Goal: Task Accomplishment & Management: Use online tool/utility

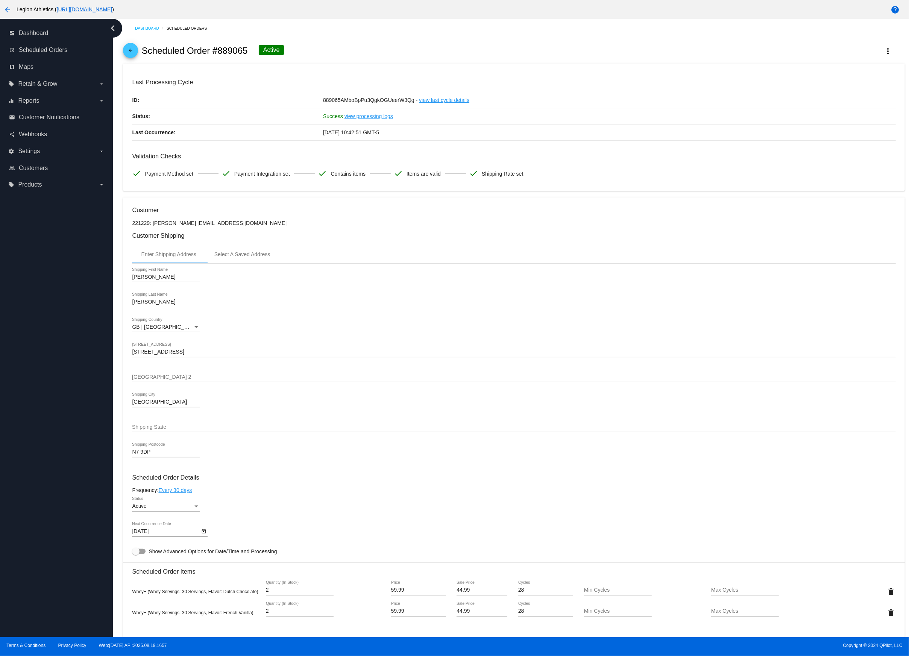
click at [458, 55] on div "arrow_back Scheduled Order #889065 Active more_vert" at bounding box center [513, 51] width 781 height 26
click at [459, 67] on mat-card "Last Processing Cycle ID: 889065AMboBpPu3QgkOGUeerW3Qg - view last cycle detail…" at bounding box center [513, 127] width 781 height 127
click at [444, 51] on div "arrow_back Scheduled Order #889065 Active more_vert" at bounding box center [513, 51] width 781 height 26
click at [888, 48] on mat-icon "more_vert" at bounding box center [888, 51] width 9 height 9
click at [841, 107] on button "cached Process Now" at bounding box center [851, 110] width 105 height 18
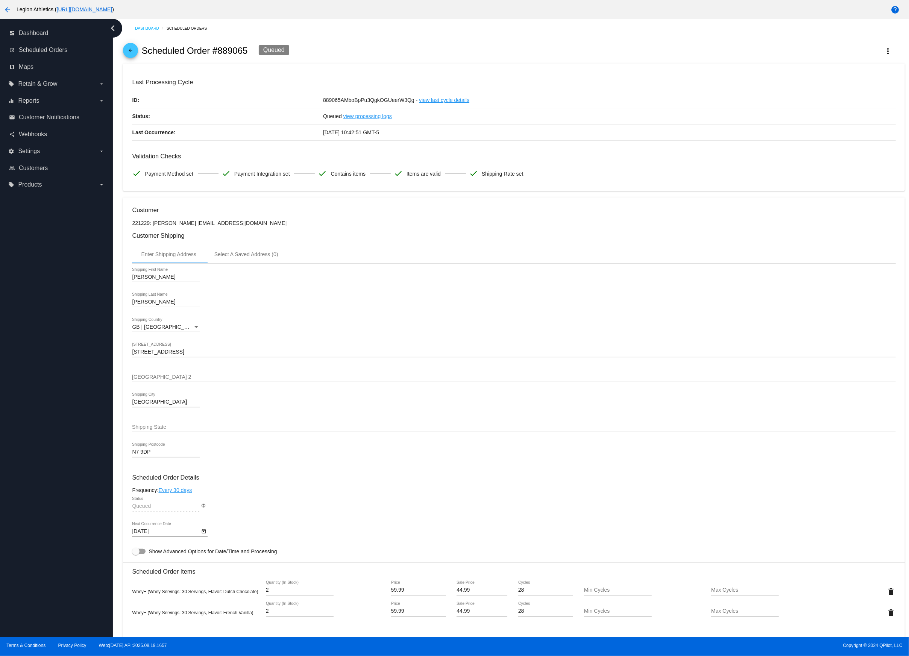
click at [597, 125] on div "08/09/2025 10:42:51 GMT-5" at bounding box center [609, 132] width 573 height 16
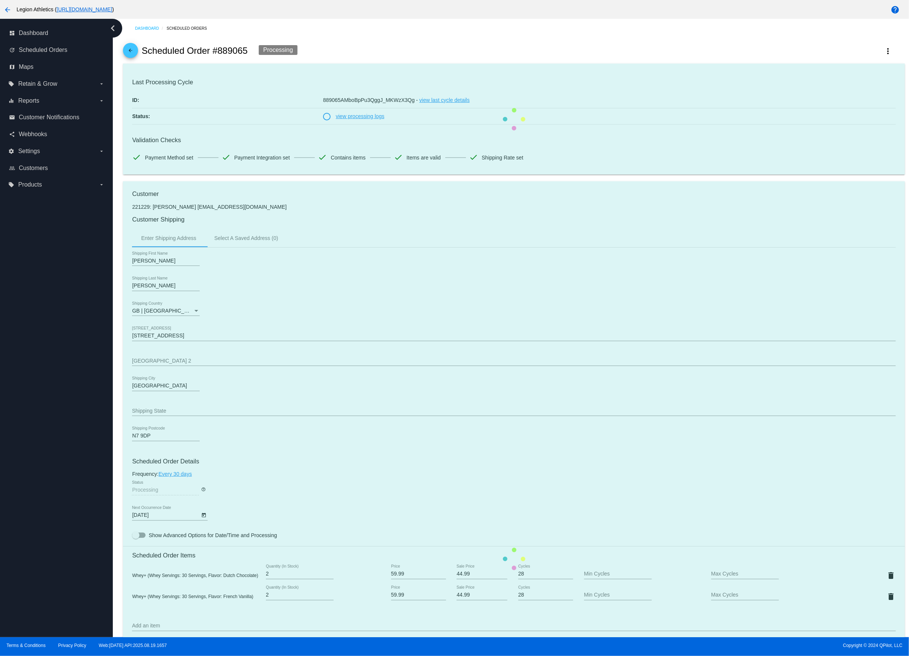
click at [403, 39] on div "arrow_back Scheduled Order #889065 Processing more_vert" at bounding box center [513, 51] width 781 height 26
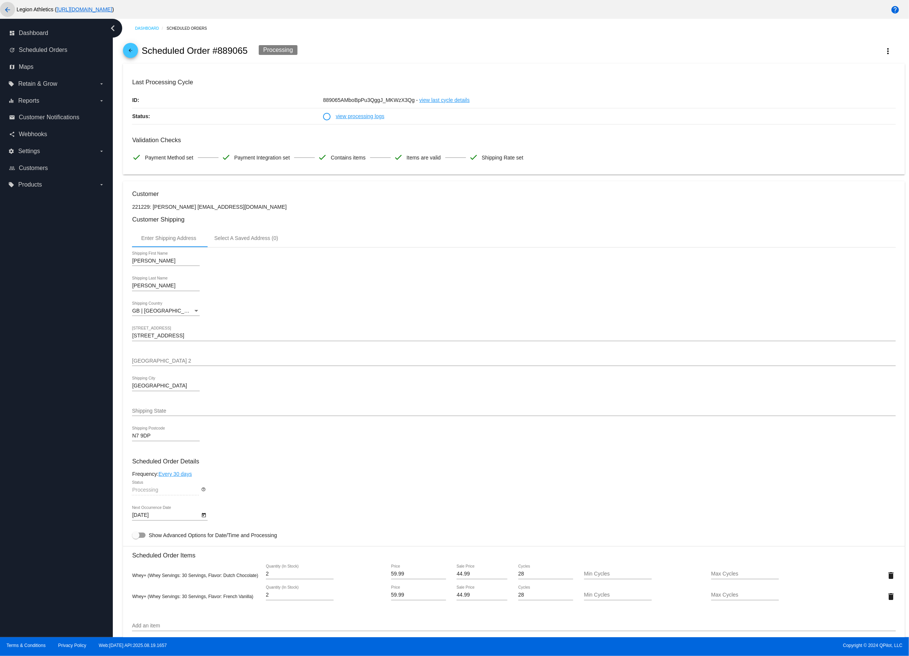
click at [9, 11] on mat-icon "arrow_back" at bounding box center [7, 9] width 9 height 9
click at [515, 51] on div "arrow_back Scheduled Order #889065 Processing more_vert" at bounding box center [513, 51] width 781 height 26
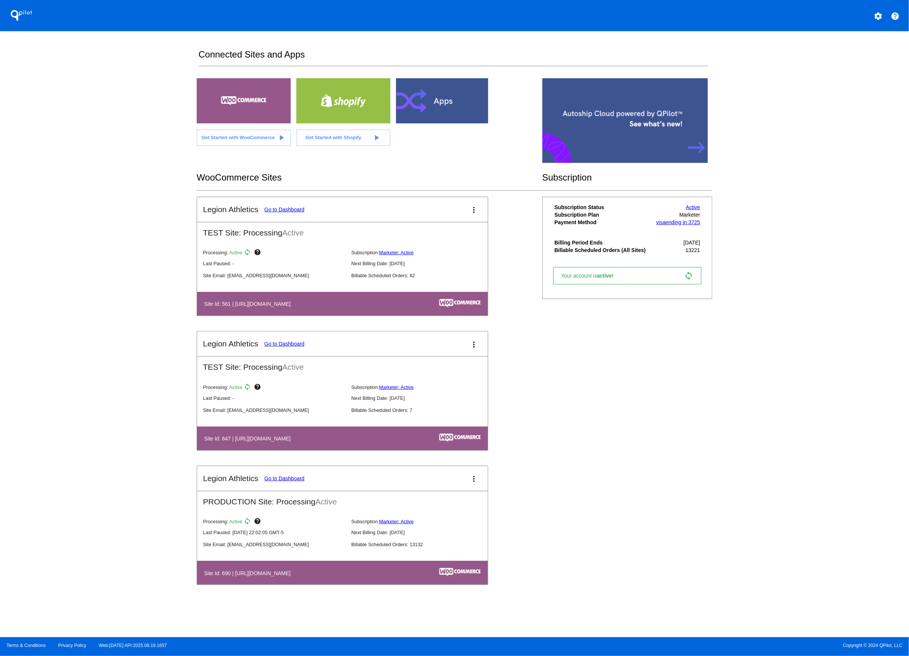
click at [142, 253] on div "QPilot settings help Connected Sites and Apps Get Started with WooCommerce play…" at bounding box center [454, 318] width 909 height 637
click at [473, 217] on mat-card-header "Legion Athletics Go to Dashboard more_vert" at bounding box center [342, 209] width 291 height 25
click at [473, 210] on mat-icon "more_vert" at bounding box center [474, 209] width 9 height 9
click at [466, 216] on link "view_list dashboard" at bounding box center [447, 214] width 70 height 18
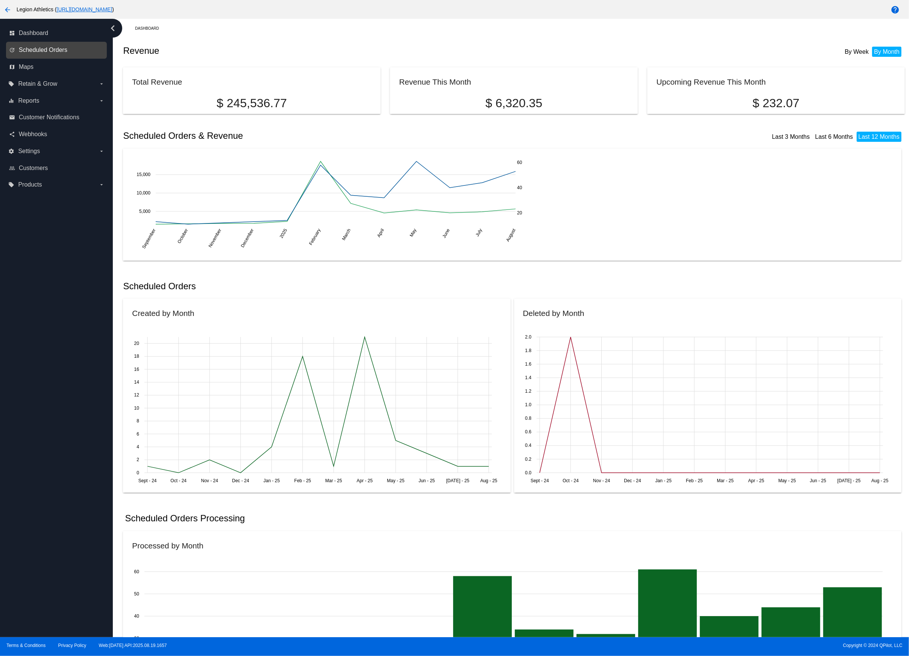
click at [57, 52] on span "Scheduled Orders" at bounding box center [43, 50] width 49 height 7
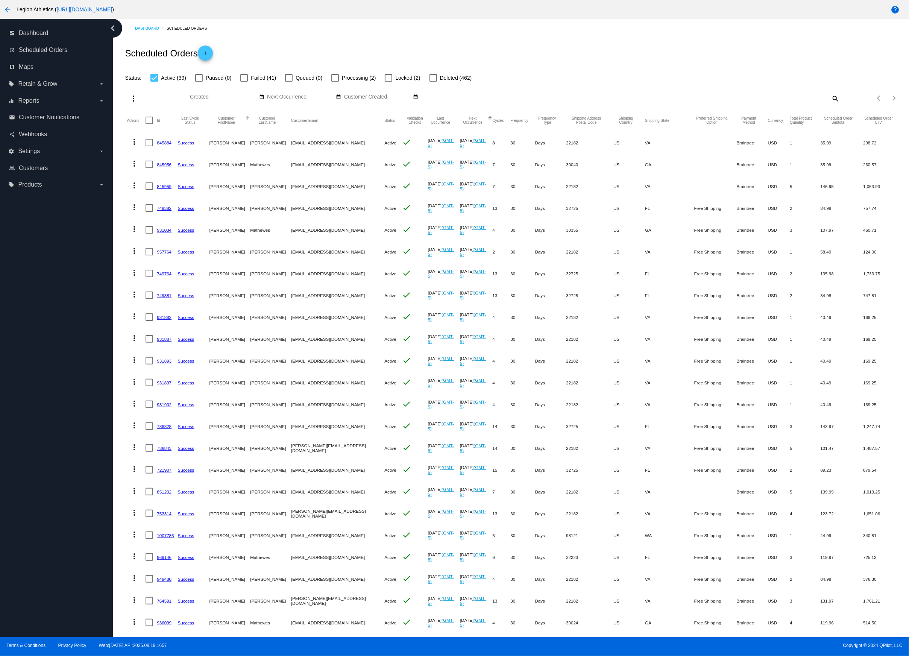
scroll to position [366, 0]
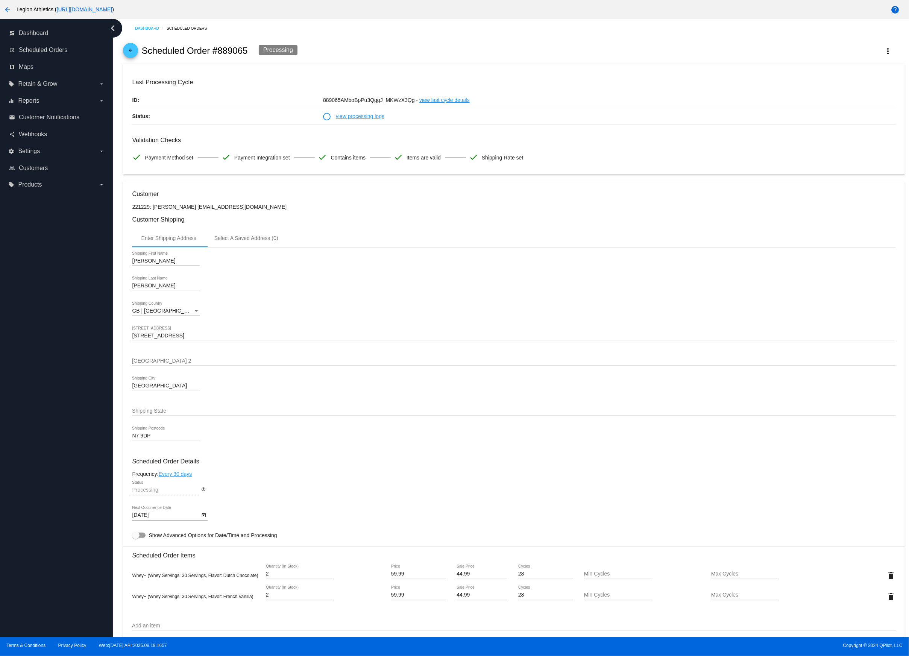
click at [465, 47] on div "arrow_back Scheduled Order #889065 Processing more_vert" at bounding box center [513, 51] width 781 height 26
click at [455, 46] on div "arrow_back Scheduled Order #889065 Processing more_vert" at bounding box center [513, 51] width 781 height 26
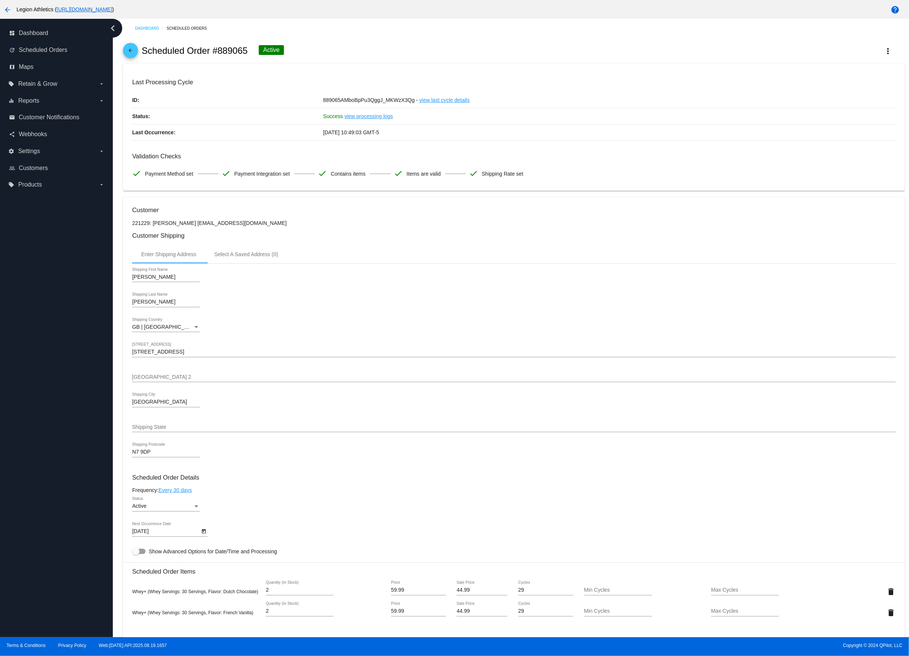
click at [402, 22] on div "Dashboard Scheduled Orders arrow_back Scheduled Order #889065 Active more_vert …" at bounding box center [514, 486] width 790 height 934
click at [402, 34] on div "Dashboard Scheduled Orders" at bounding box center [519, 29] width 769 height 12
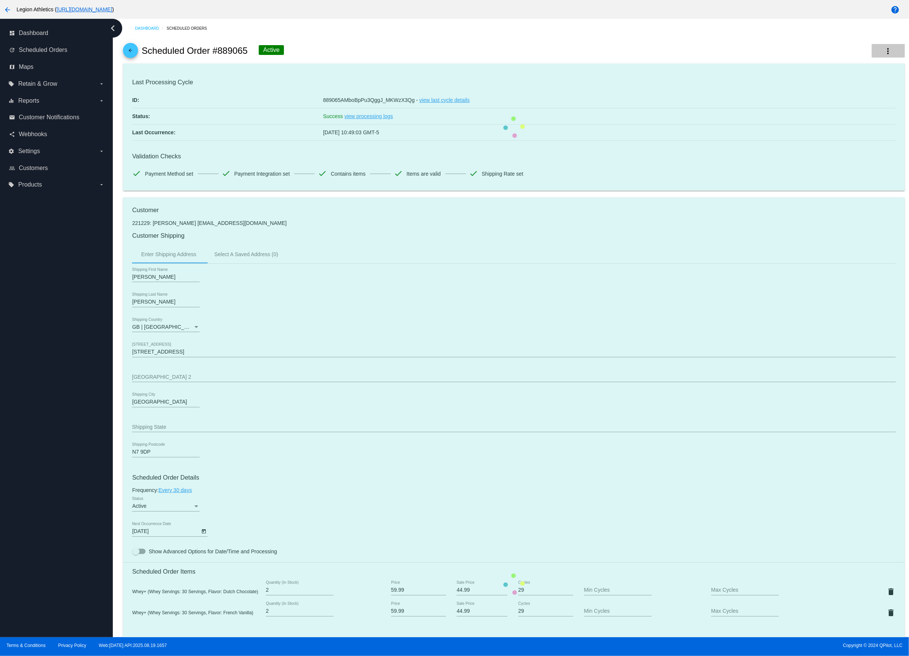
click at [893, 52] on button "more_vert" at bounding box center [888, 51] width 33 height 14
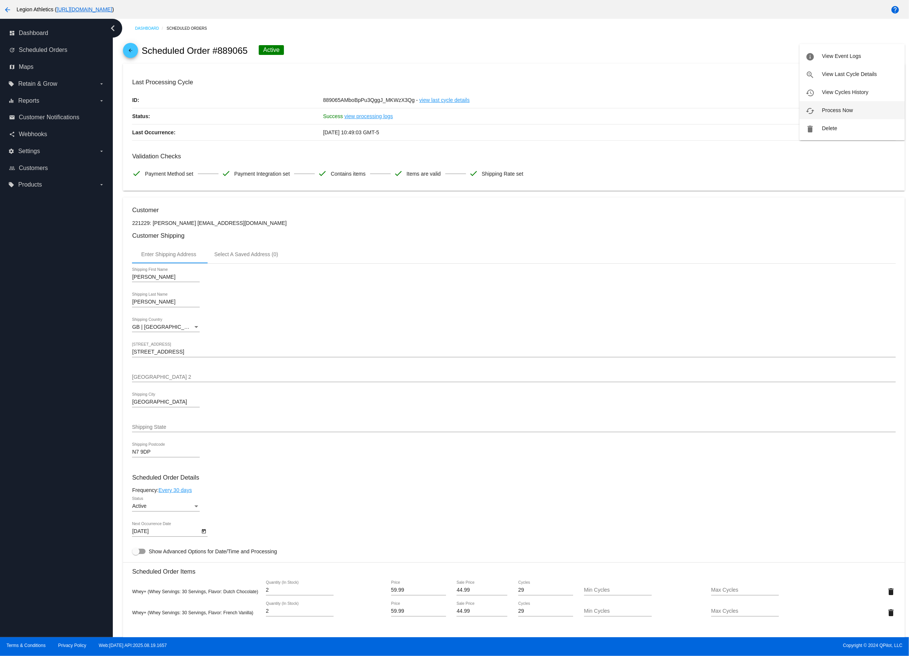
click at [872, 107] on button "cached Process Now" at bounding box center [851, 110] width 105 height 18
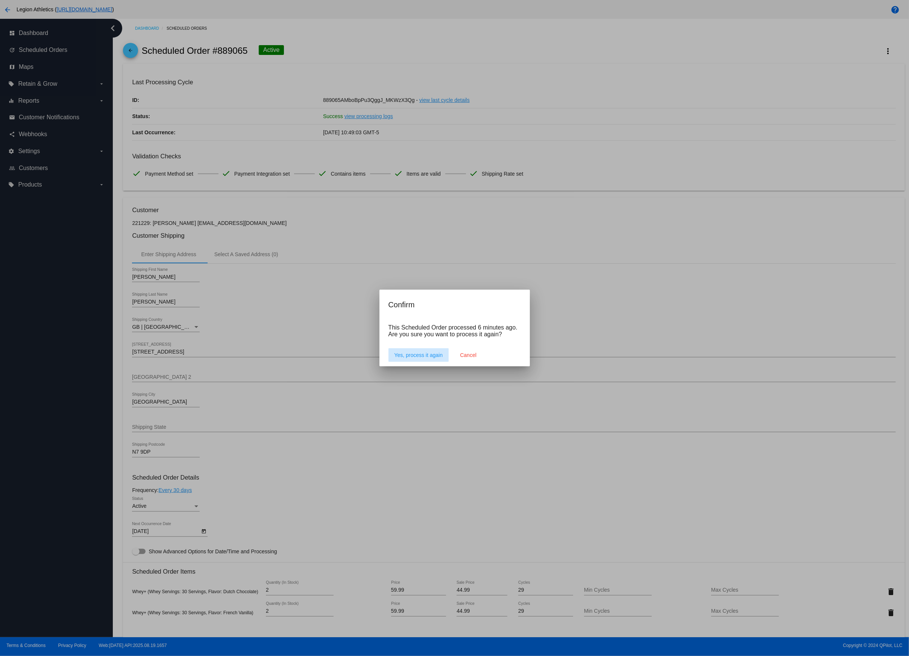
click at [411, 356] on span "Yes, process it again" at bounding box center [418, 355] width 49 height 6
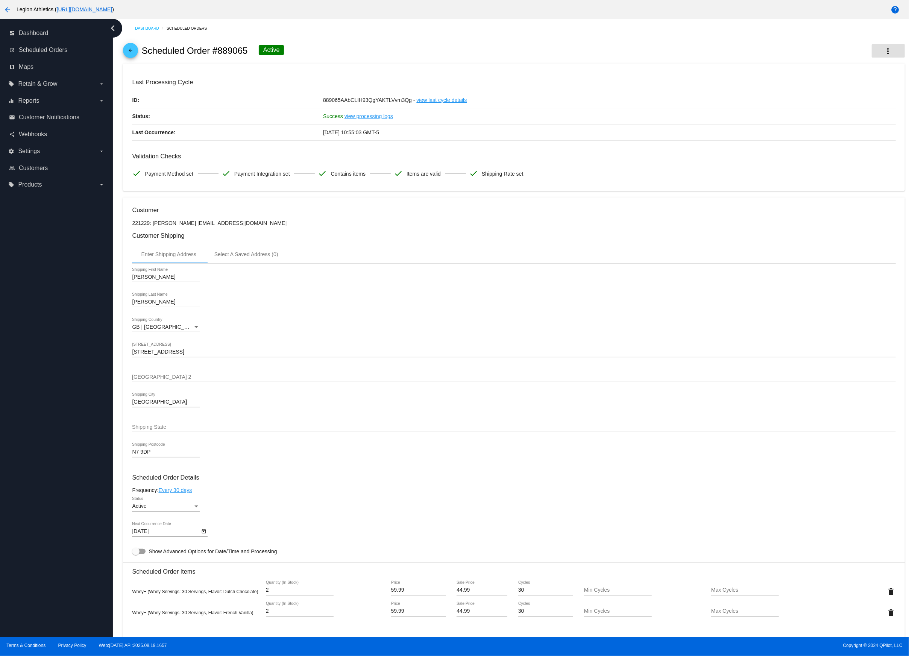
click at [880, 52] on button "more_vert" at bounding box center [888, 51] width 33 height 14
click at [861, 112] on button "cached Process Now" at bounding box center [851, 110] width 105 height 18
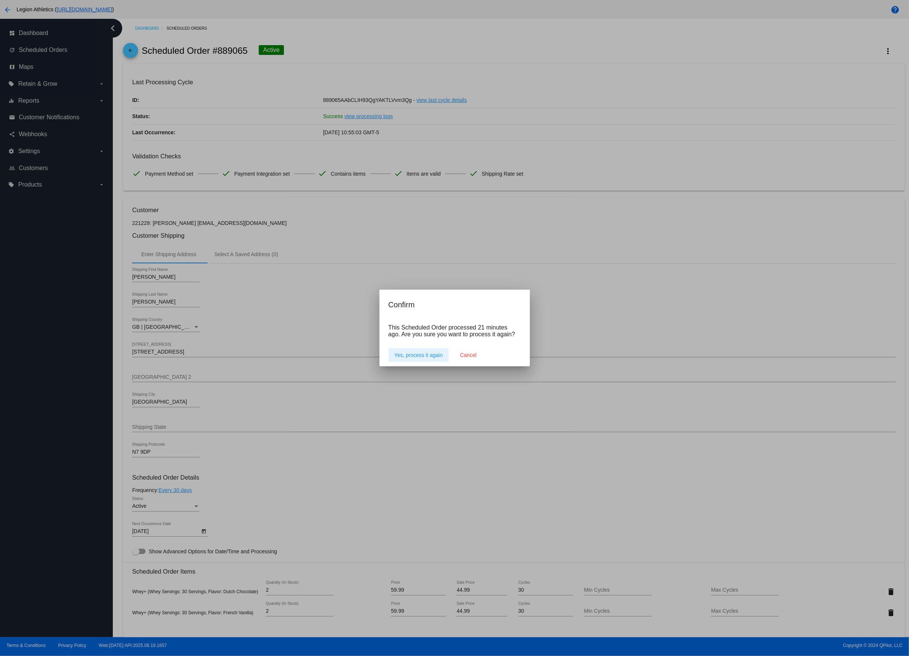
click at [419, 352] on button "Yes, process it again" at bounding box center [418, 355] width 61 height 14
